Goal: Check status: Check status

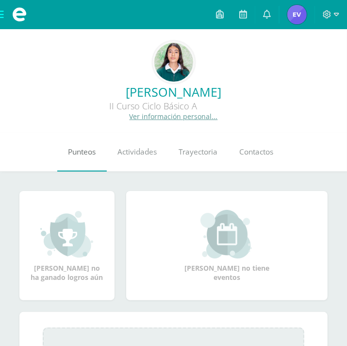
click at [83, 155] on span "Punteos" at bounding box center [82, 152] width 28 height 10
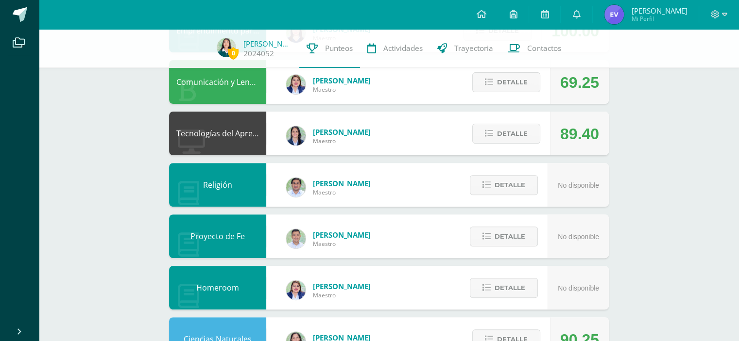
scroll to position [595, 0]
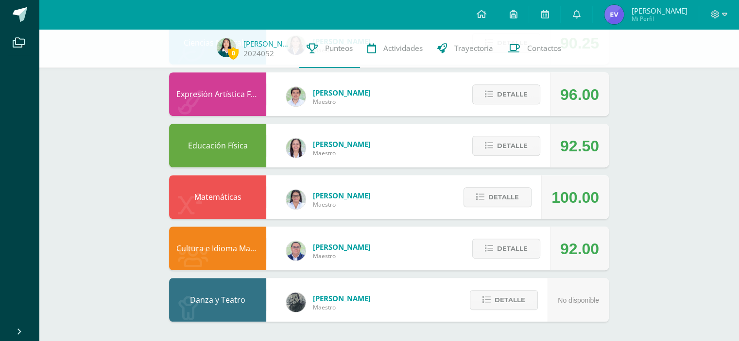
click at [398, 261] on div "Cultura e Idioma Maya, Garífuna o Xinka [PERSON_NAME] 92.00 [GEOGRAPHIC_DATA]" at bounding box center [389, 249] width 440 height 44
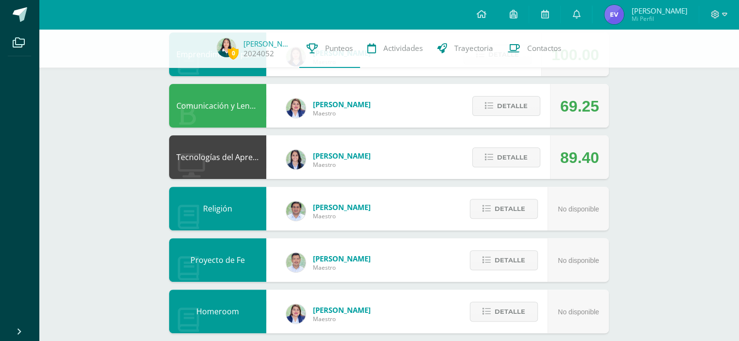
scroll to position [276, 0]
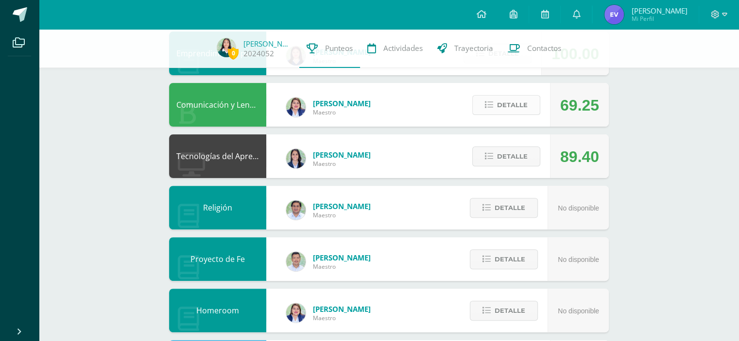
click at [526, 104] on span "Detalle" at bounding box center [512, 105] width 31 height 18
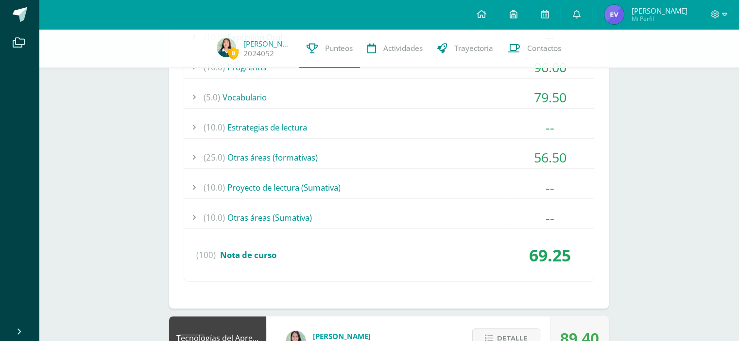
scroll to position [462, 0]
click at [552, 152] on div "56.50" at bounding box center [549, 157] width 87 height 22
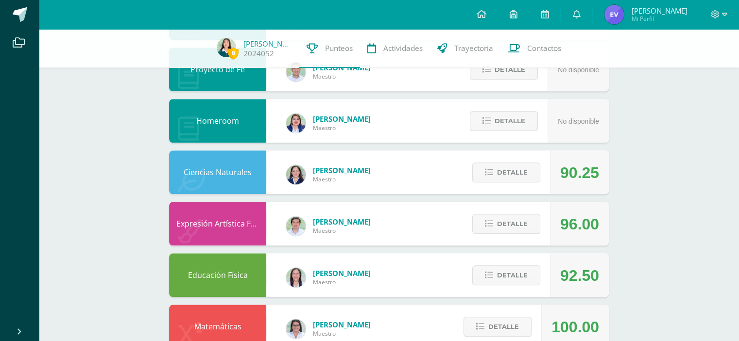
scroll to position [1054, 0]
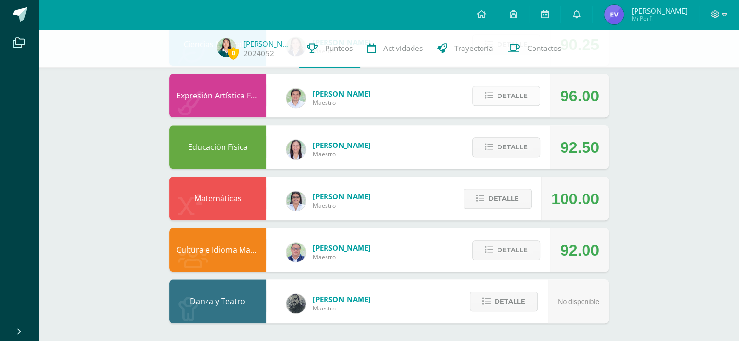
click at [511, 93] on span "Detalle" at bounding box center [512, 96] width 31 height 18
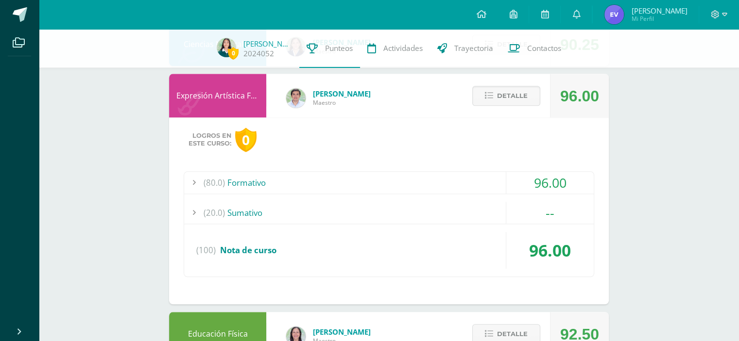
click at [524, 177] on div "96.00" at bounding box center [549, 183] width 87 height 22
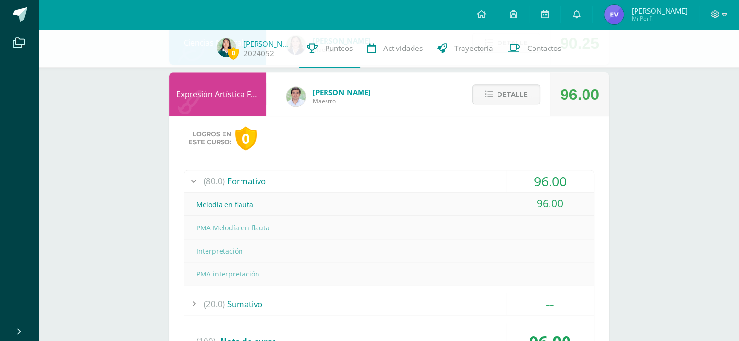
scroll to position [962, 0]
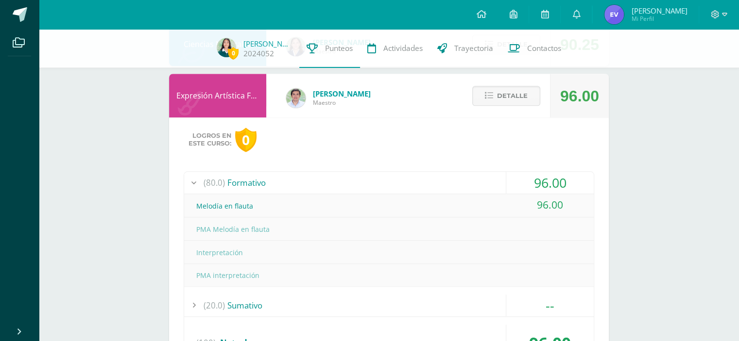
click at [573, 295] on div "--" at bounding box center [549, 306] width 87 height 22
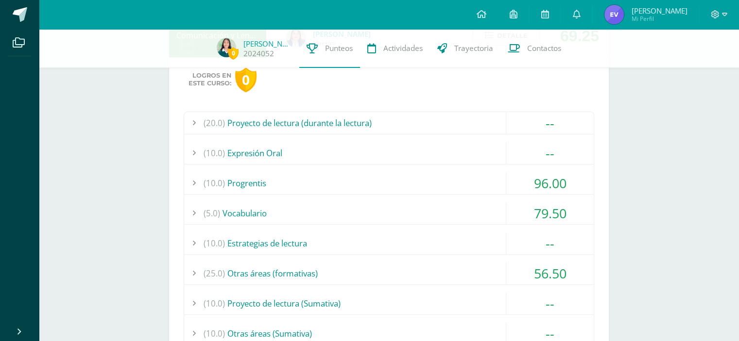
scroll to position [371, 0]
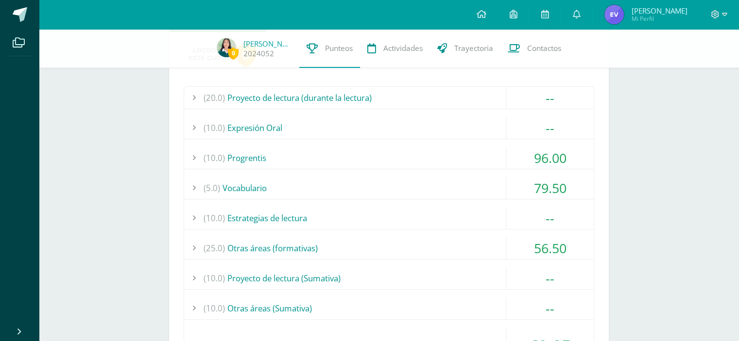
click at [485, 188] on div "(5.0) Vocabulario" at bounding box center [388, 188] width 409 height 22
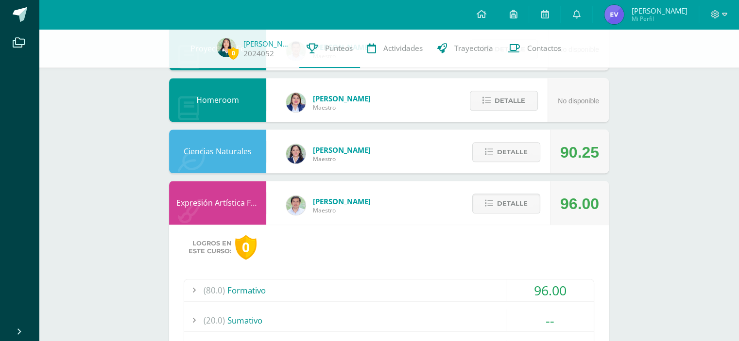
scroll to position [1287, 0]
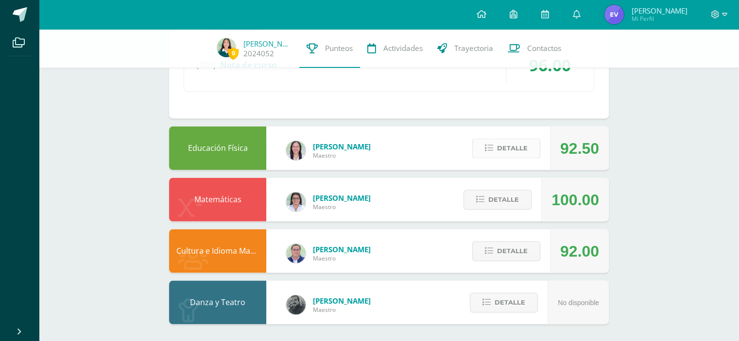
click at [527, 139] on button "Detalle" at bounding box center [506, 148] width 68 height 20
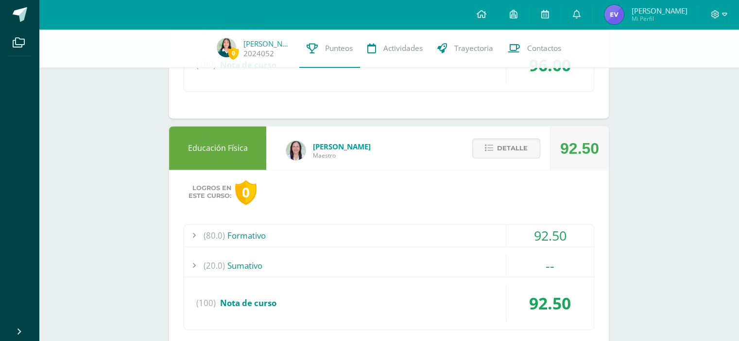
click at [564, 240] on div "92.50" at bounding box center [549, 236] width 87 height 22
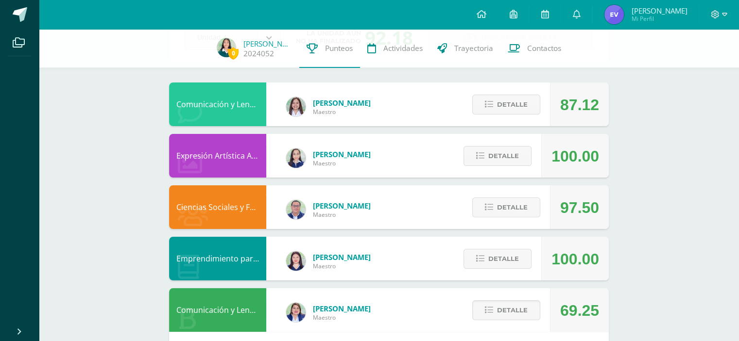
scroll to position [0, 0]
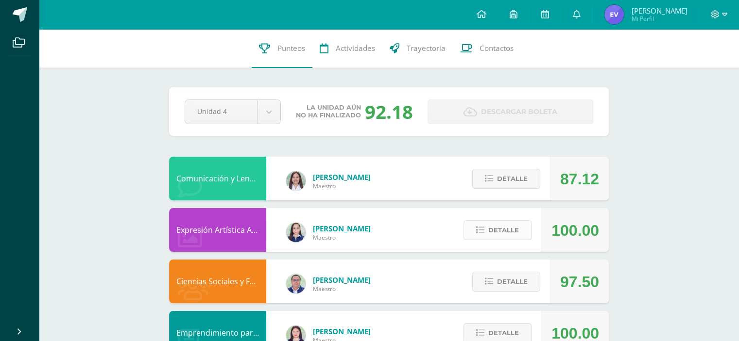
click at [509, 232] on span "Detalle" at bounding box center [503, 230] width 31 height 18
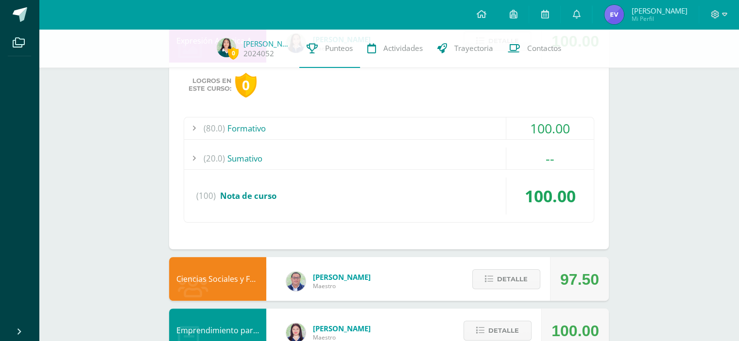
scroll to position [183, 0]
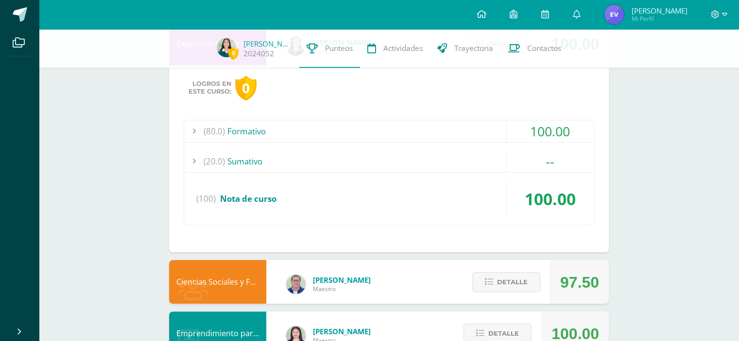
click at [531, 126] on div "100.00" at bounding box center [549, 131] width 87 height 22
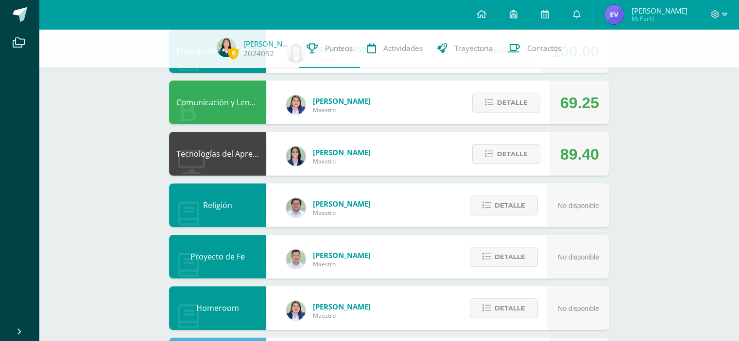
scroll to position [271, 0]
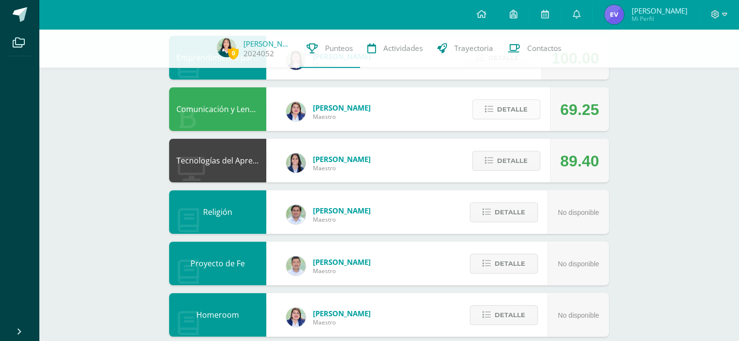
click at [532, 100] on button "Detalle" at bounding box center [506, 110] width 68 height 20
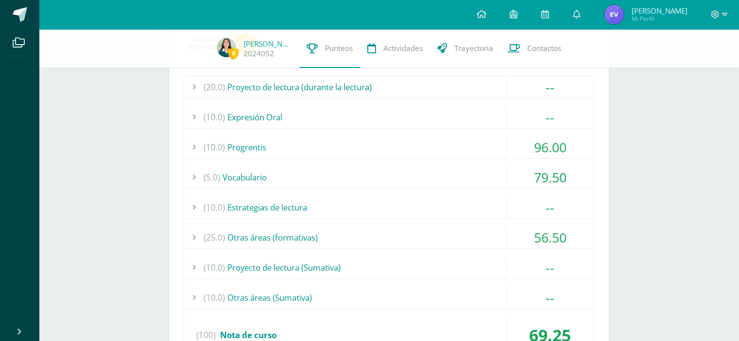
scroll to position [389, 0]
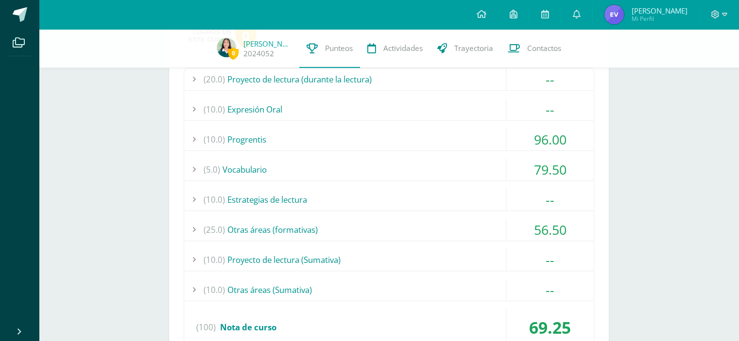
click at [535, 141] on div "96.00" at bounding box center [549, 140] width 87 height 22
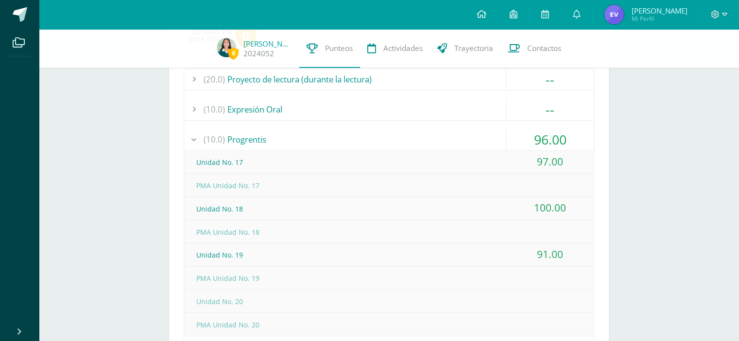
scroll to position [688, 0]
